Goal: Check status: Check status

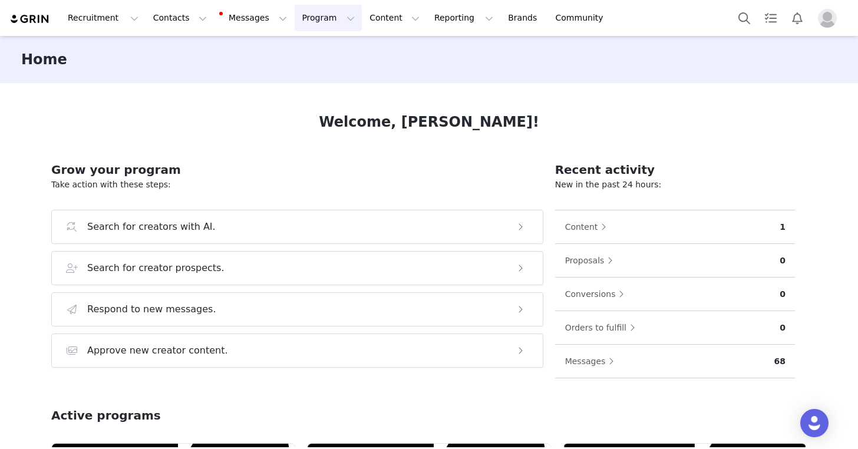
click at [300, 20] on button "Program Program" at bounding box center [328, 18] width 67 height 27
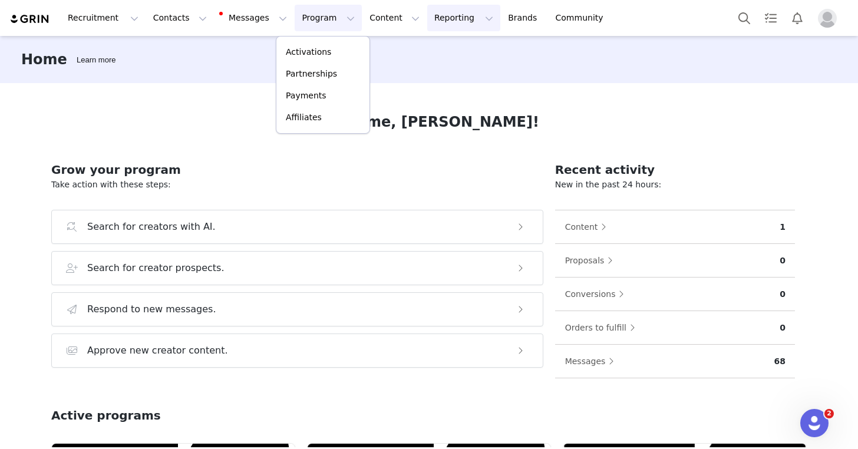
click at [430, 22] on button "Reporting Reporting" at bounding box center [463, 18] width 73 height 27
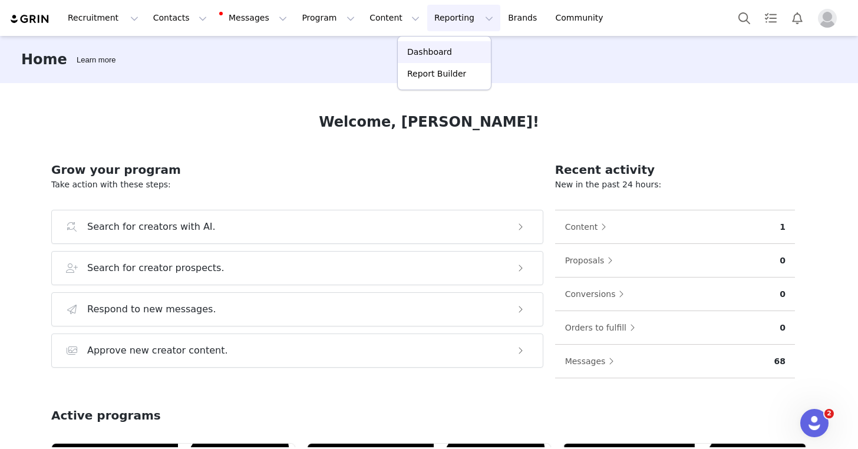
click at [427, 51] on p "Dashboard" at bounding box center [429, 52] width 45 height 12
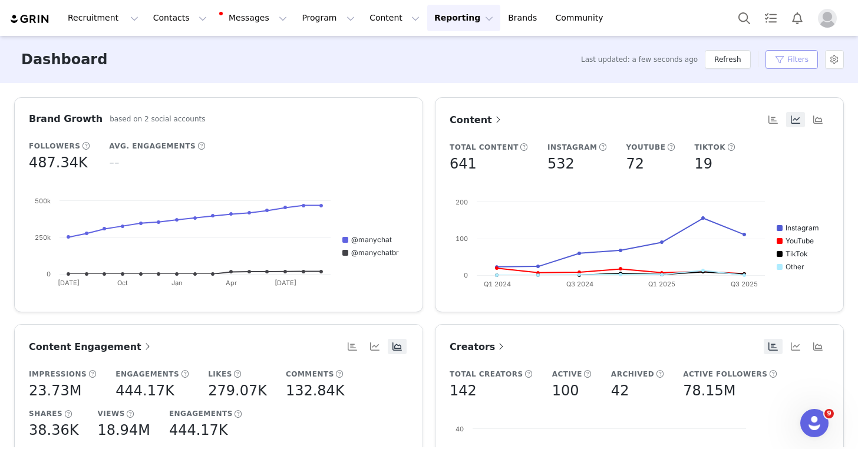
click at [794, 57] on button "Filters" at bounding box center [792, 59] width 52 height 19
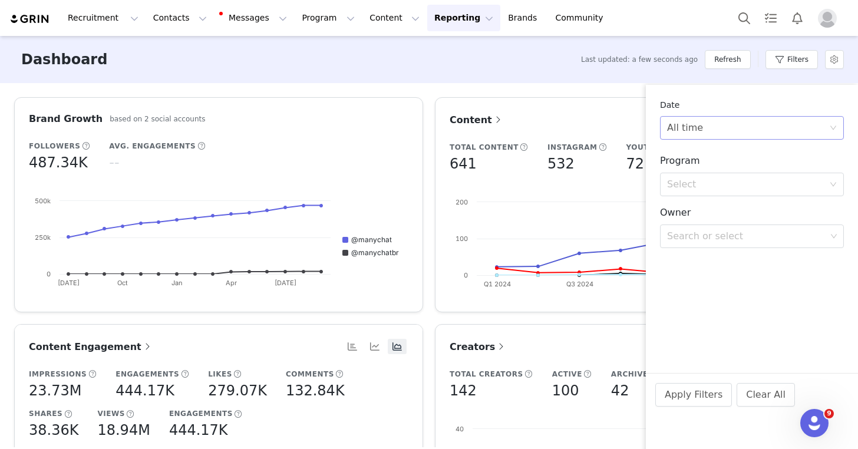
click at [720, 126] on div "All time" at bounding box center [748, 128] width 162 height 22
click at [696, 212] on li "Custom" at bounding box center [752, 210] width 184 height 19
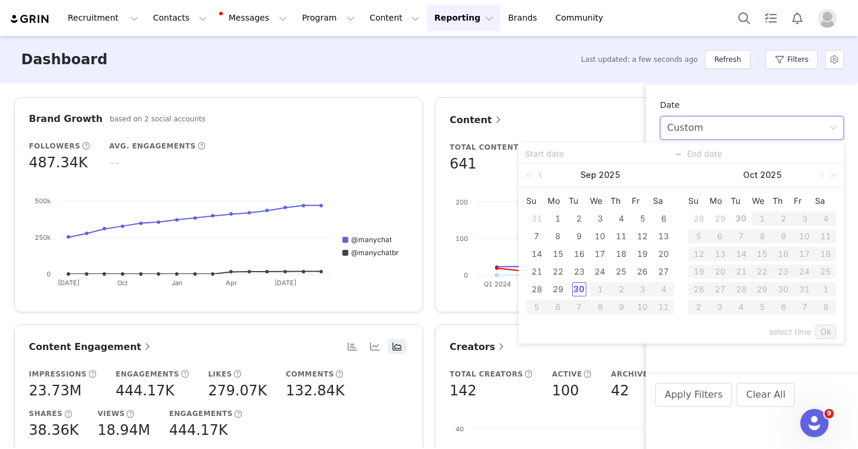
click at [542, 176] on link at bounding box center [542, 175] width 11 height 24
click at [577, 219] on div "1" at bounding box center [579, 219] width 14 height 14
type input "[DATE]"
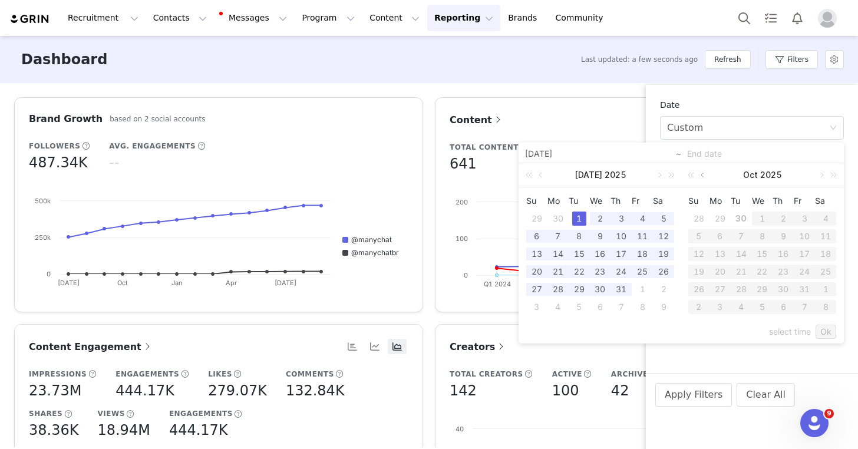
click at [702, 176] on link at bounding box center [704, 175] width 11 height 24
click at [741, 289] on div "30" at bounding box center [742, 289] width 14 height 14
type input "[DATE]"
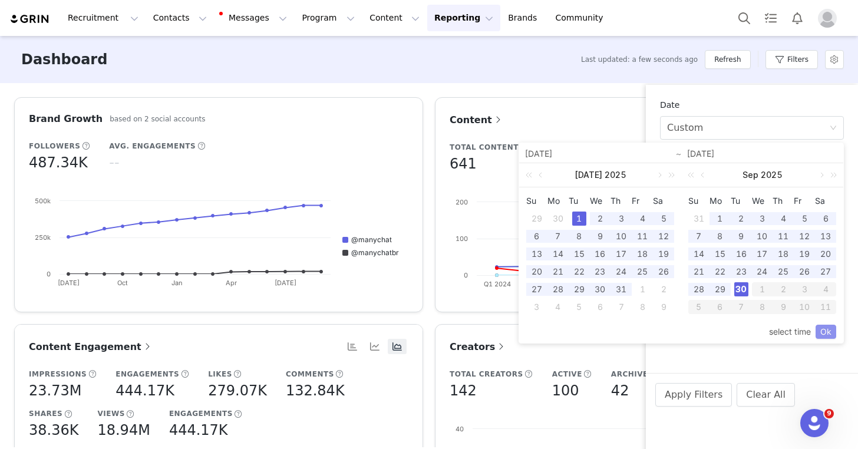
click at [825, 333] on link "Ok" at bounding box center [826, 332] width 21 height 14
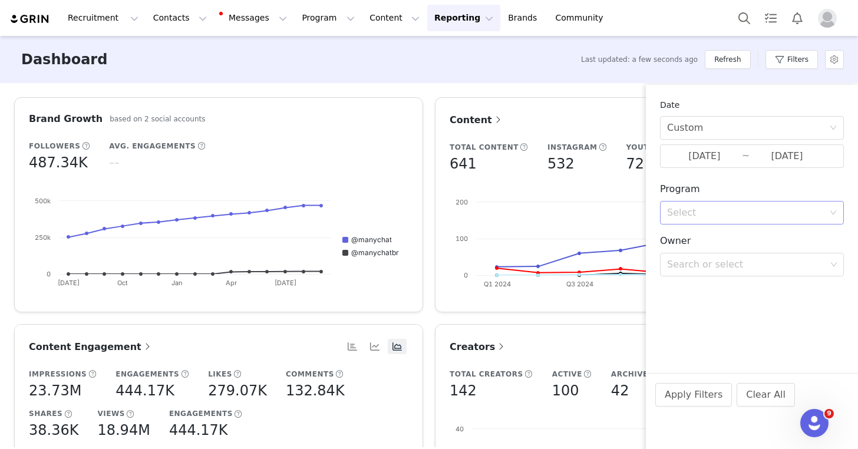
click at [720, 214] on div "Select" at bounding box center [745, 213] width 157 height 12
click at [706, 239] on li "Activation" at bounding box center [752, 238] width 184 height 19
click at [704, 248] on div "Search or select" at bounding box center [746, 246] width 159 height 12
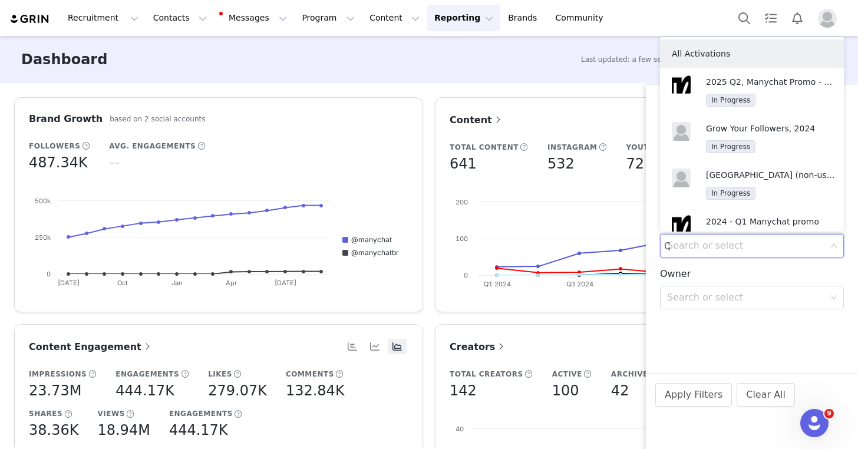
type input "Q3"
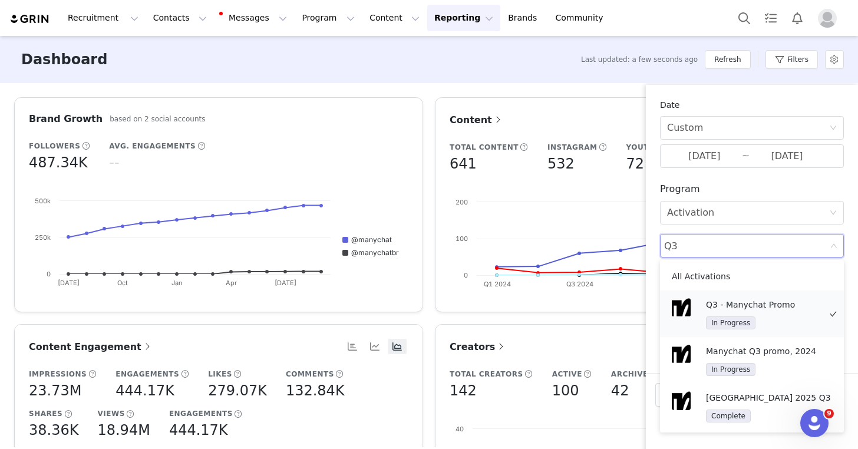
click at [759, 309] on p "Q3 - Manychat Promo" at bounding box center [763, 304] width 114 height 13
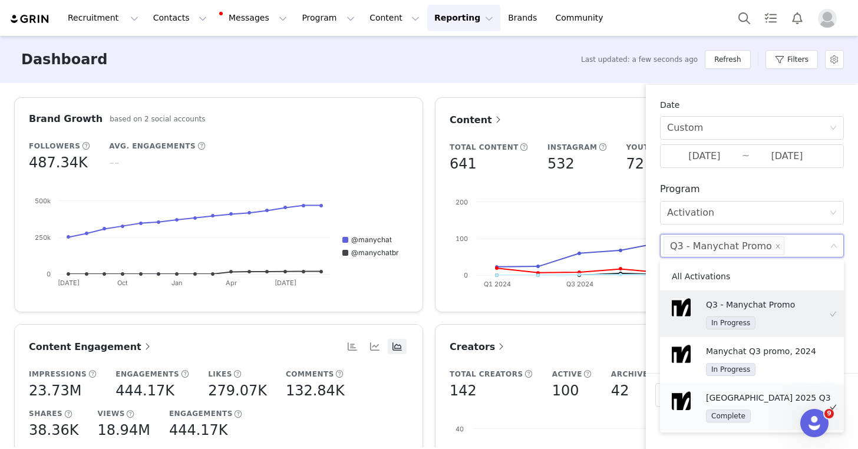
click at [753, 403] on p "[GEOGRAPHIC_DATA] 2025 Q3" at bounding box center [768, 397] width 125 height 13
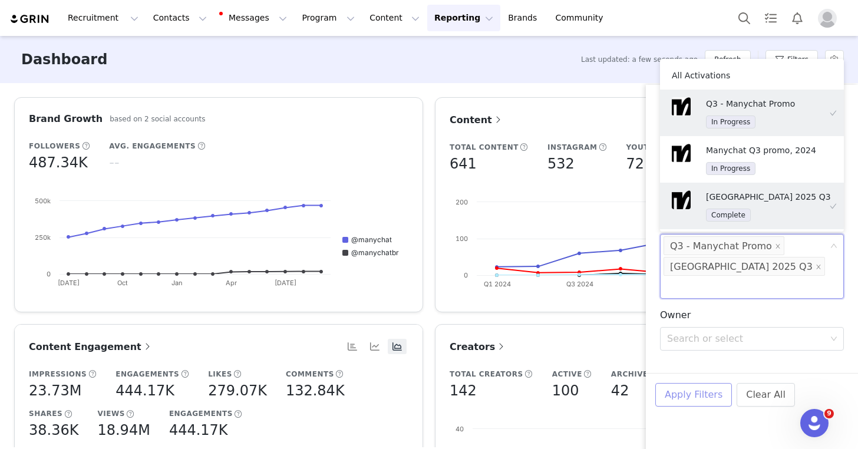
click at [711, 394] on button "Apply Filters" at bounding box center [694, 395] width 77 height 24
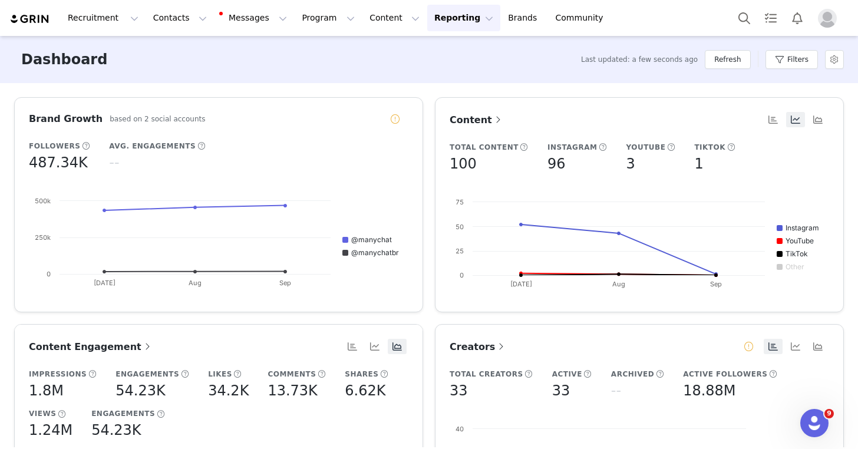
scroll to position [25, 0]
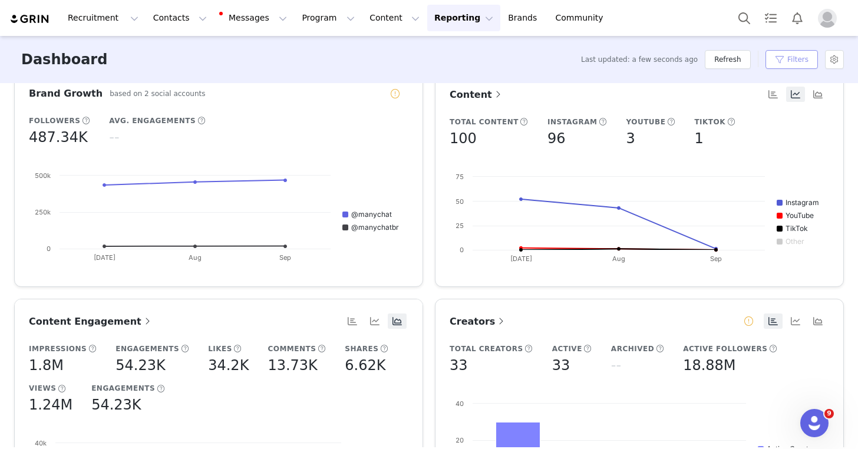
click at [799, 67] on button "Filters" at bounding box center [792, 59] width 52 height 19
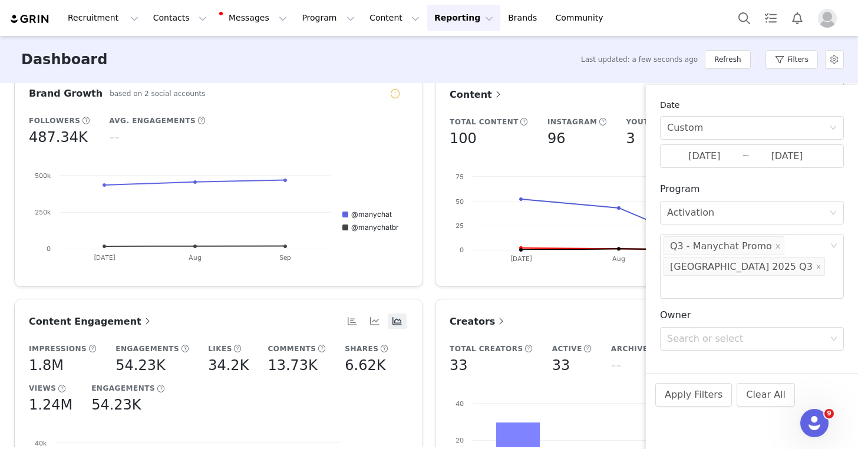
click at [492, 63] on div "Dashboard Last updated: a few seconds ago Refresh Filters" at bounding box center [429, 59] width 858 height 47
click at [33, 17] on img at bounding box center [29, 19] width 41 height 11
